Goal: Task Accomplishment & Management: Manage account settings

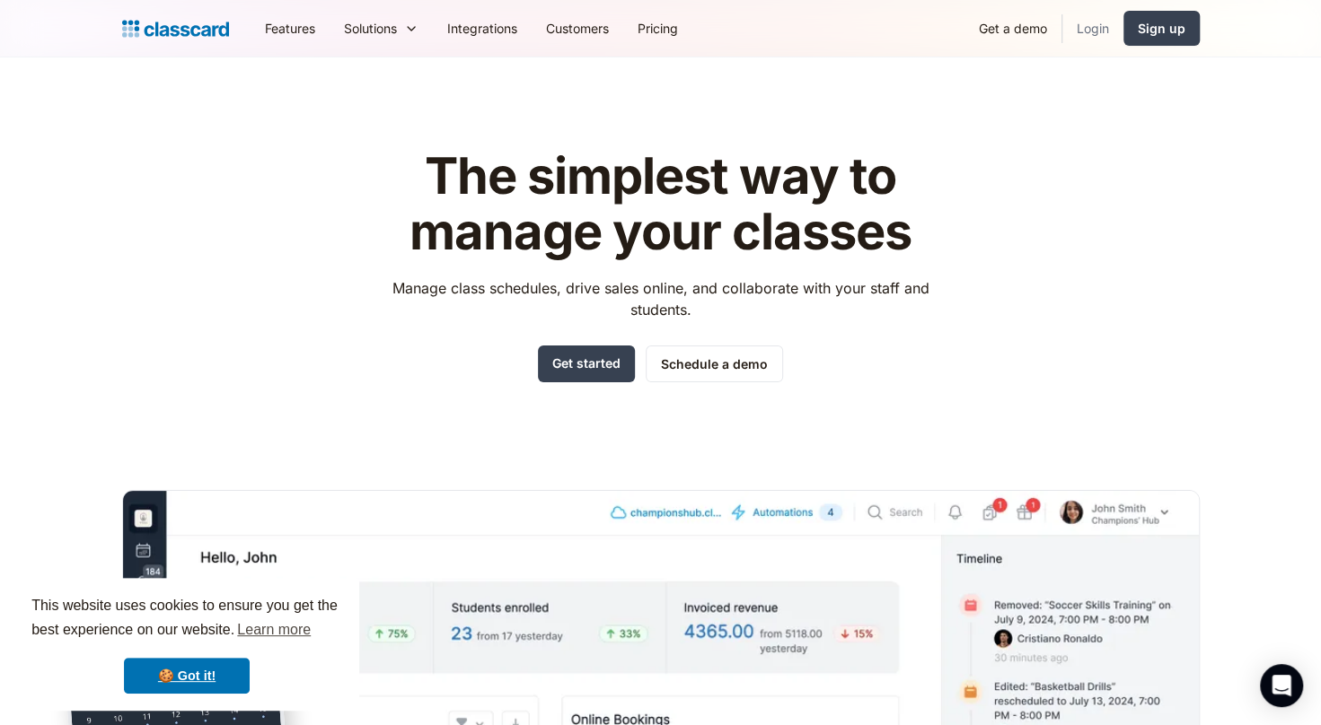
click at [1115, 25] on link "Login" at bounding box center [1092, 28] width 61 height 40
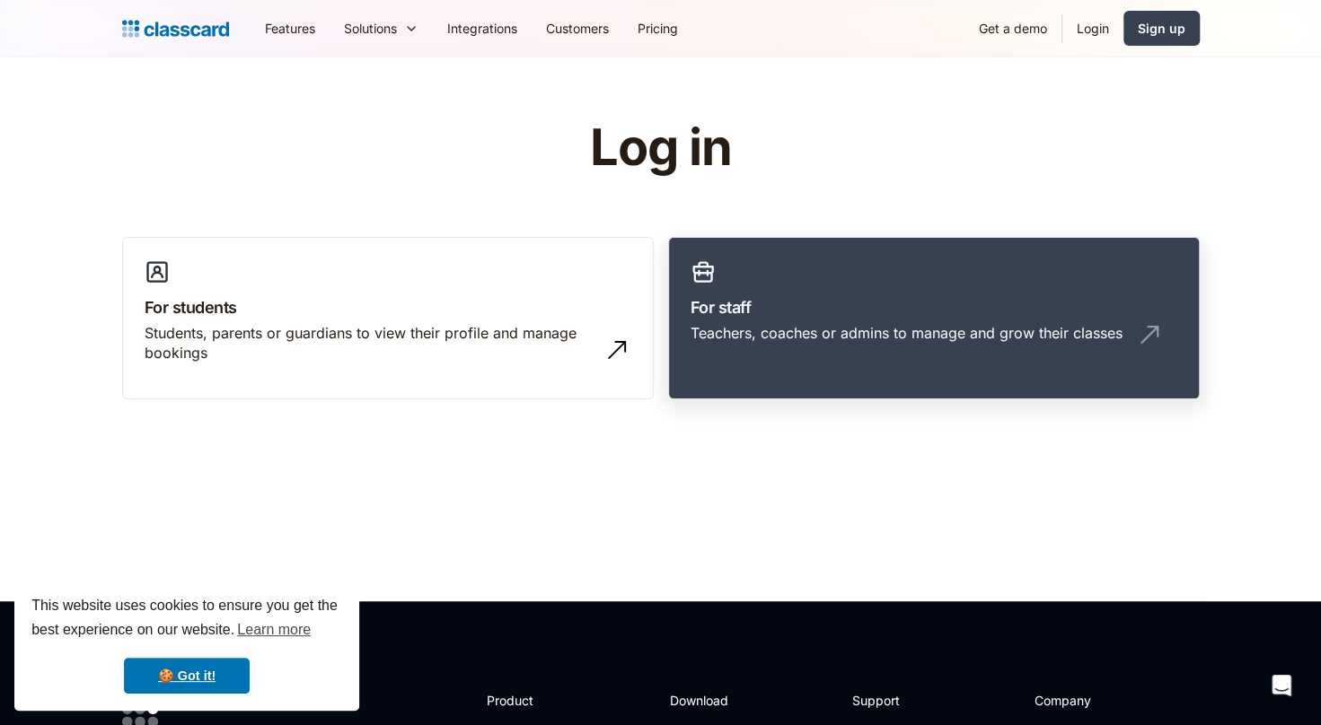
click at [810, 279] on link "For staff Teachers, coaches or admins to manage and grow their classes" at bounding box center [934, 318] width 532 height 163
click at [865, 331] on div "Teachers, coaches or admins to manage and grow their classes" at bounding box center [906, 333] width 432 height 20
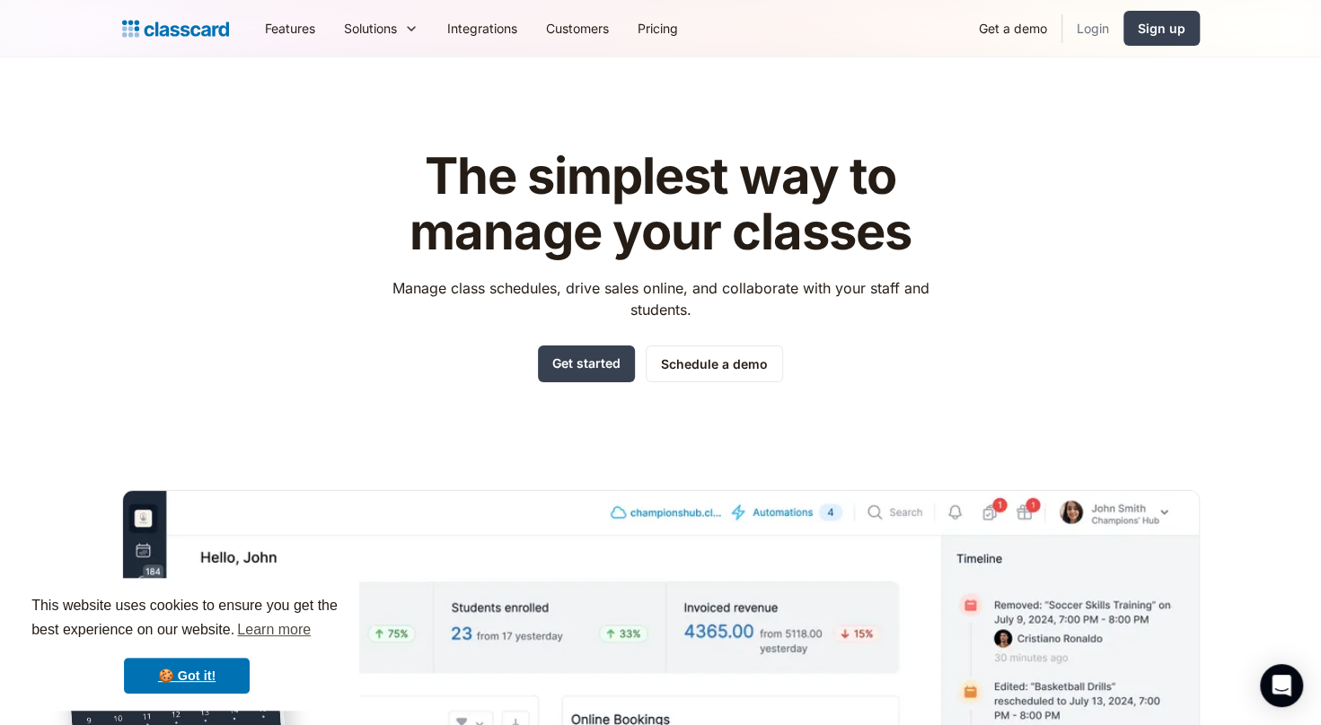
click at [1099, 40] on link "Login" at bounding box center [1092, 28] width 61 height 40
